Goal: Task Accomplishment & Management: Use online tool/utility

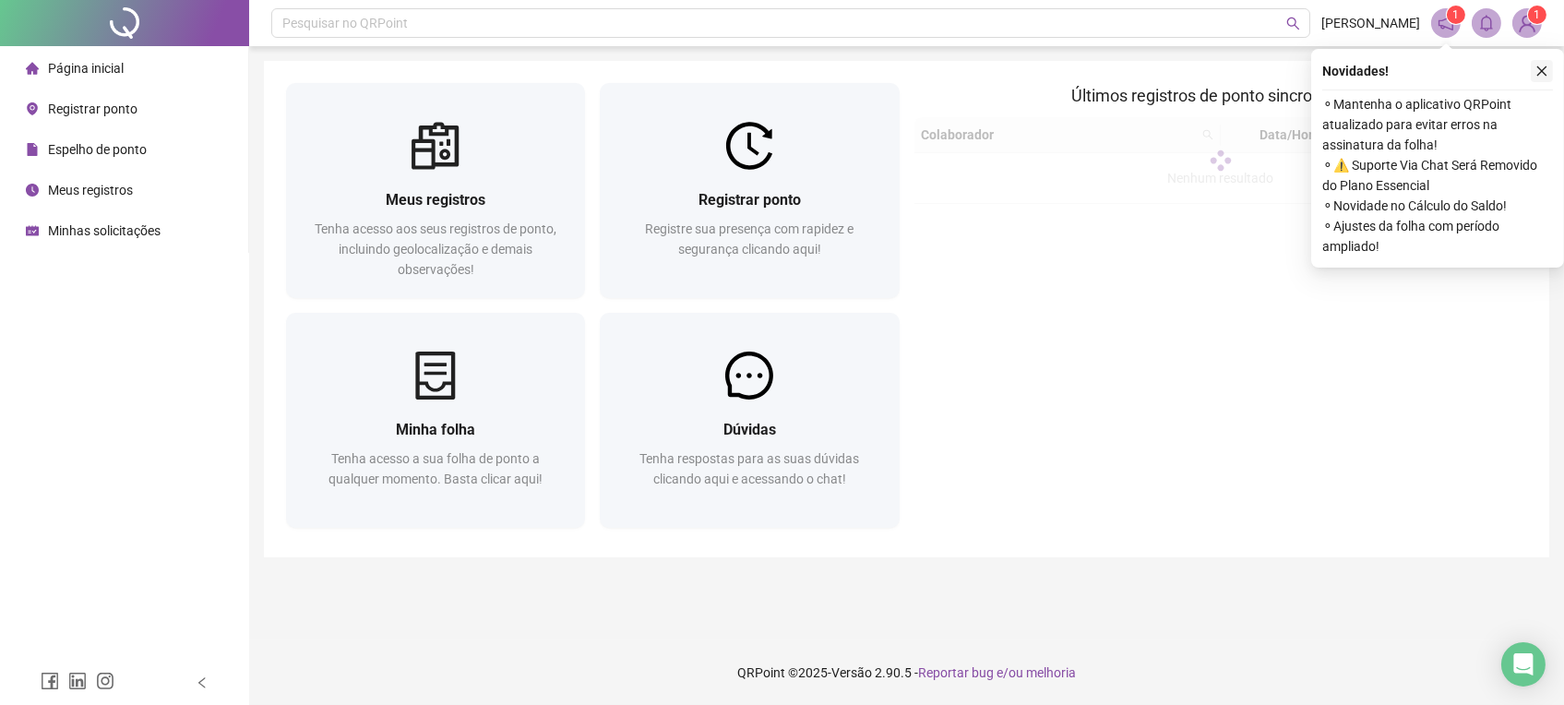
click at [1539, 69] on icon "close" at bounding box center [1542, 71] width 13 height 13
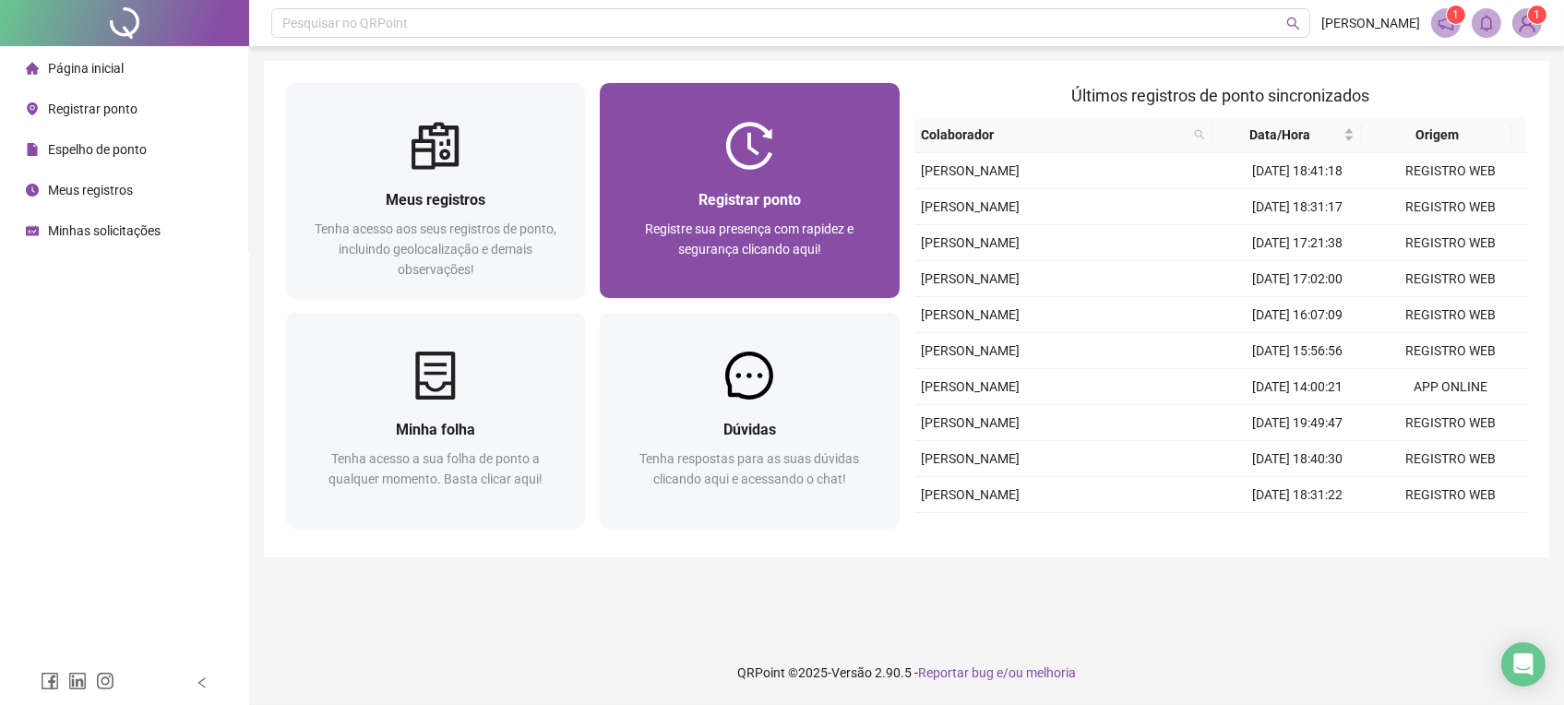
click at [688, 174] on div "Registrar ponto Registre sua presença com rapidez e segurança clicando aqui!" at bounding box center [749, 234] width 299 height 128
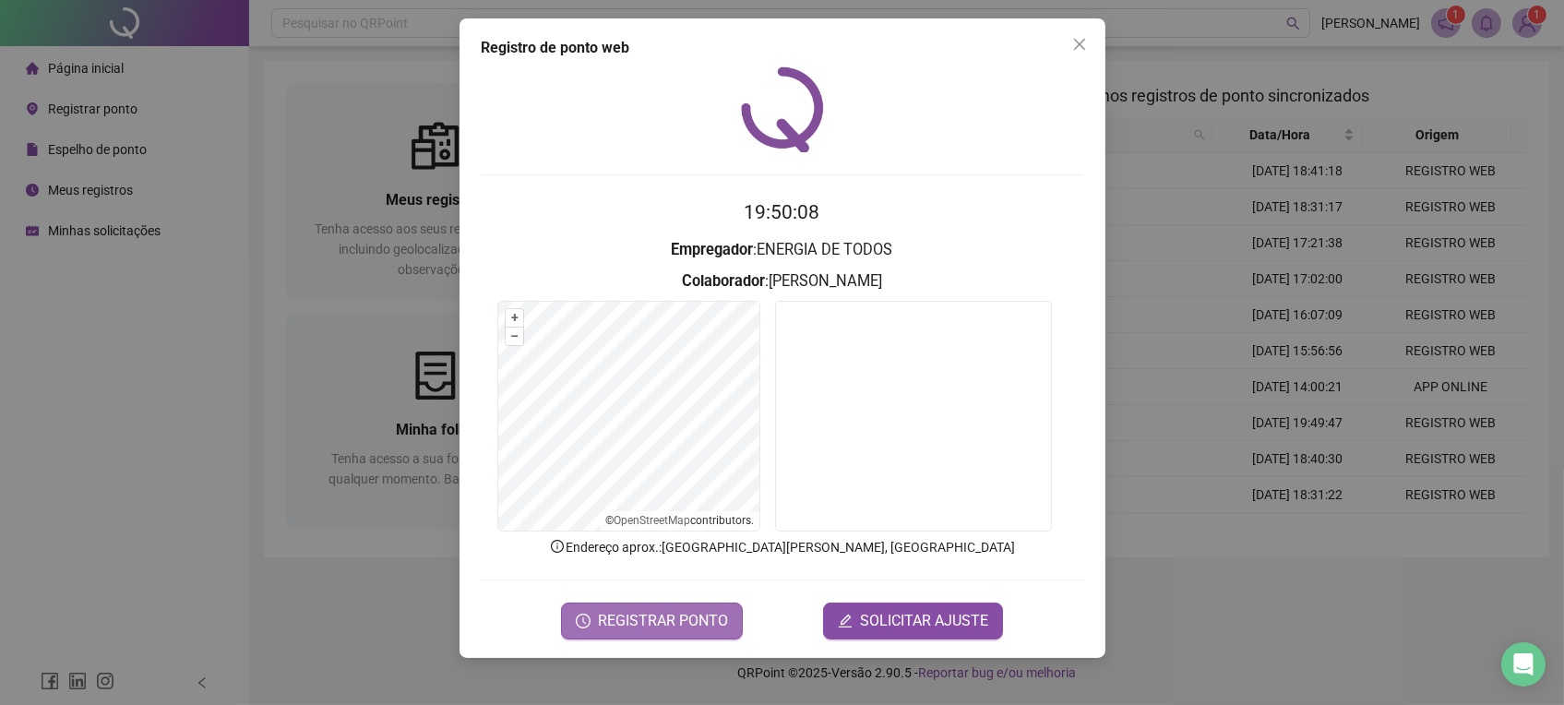
click at [657, 623] on span "REGISTRAR PONTO" at bounding box center [663, 621] width 130 height 22
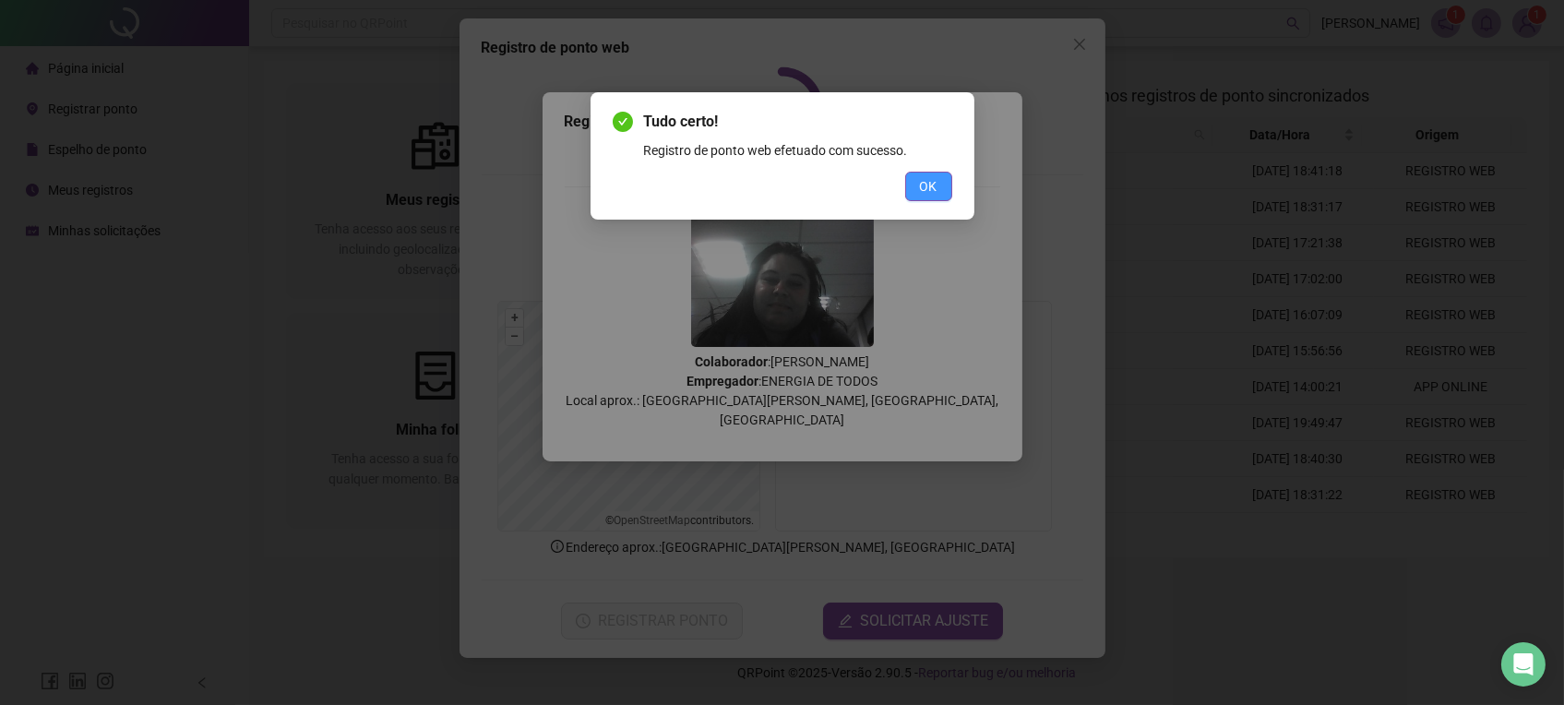
click at [932, 184] on span "OK" at bounding box center [929, 186] width 18 height 20
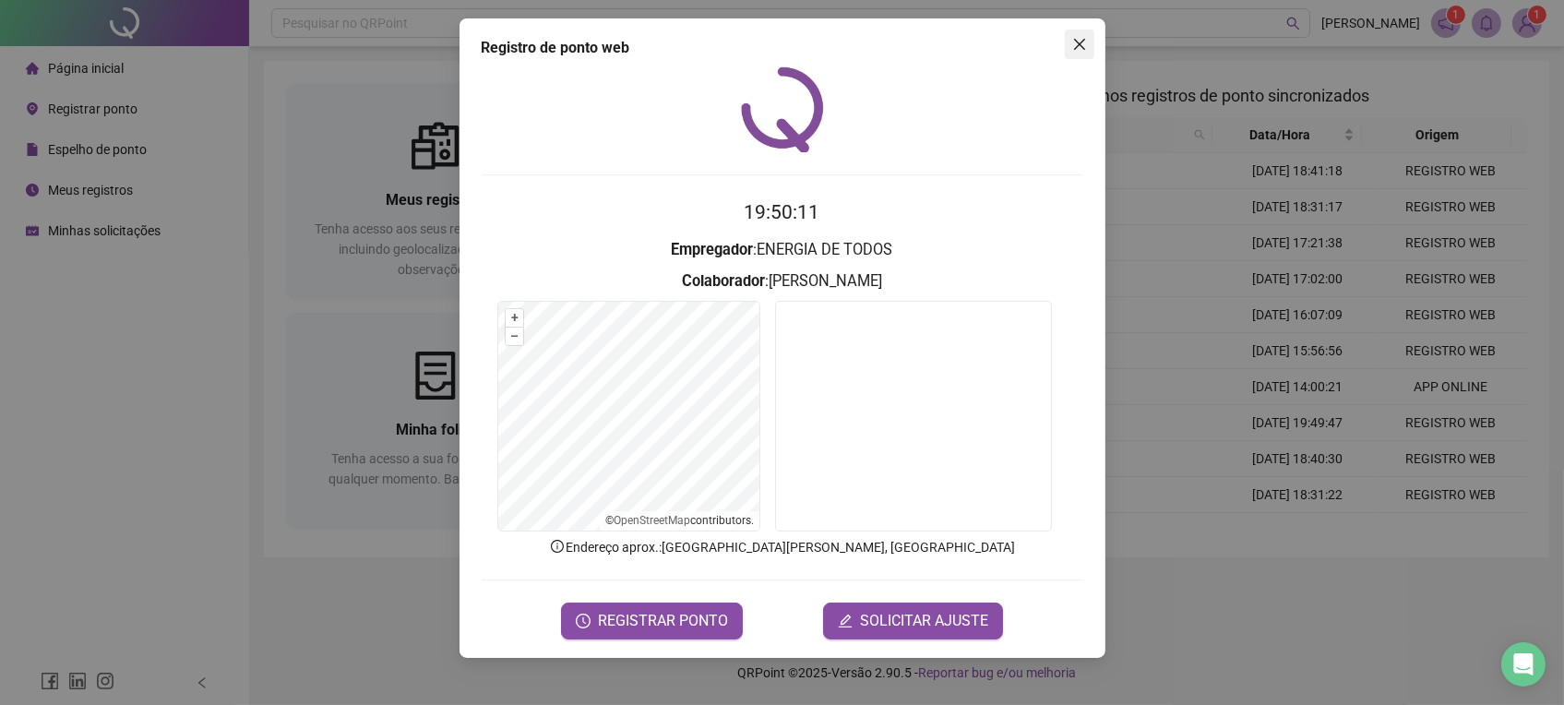
click at [1084, 43] on icon "close" at bounding box center [1079, 44] width 15 height 15
